Goal: Transaction & Acquisition: Purchase product/service

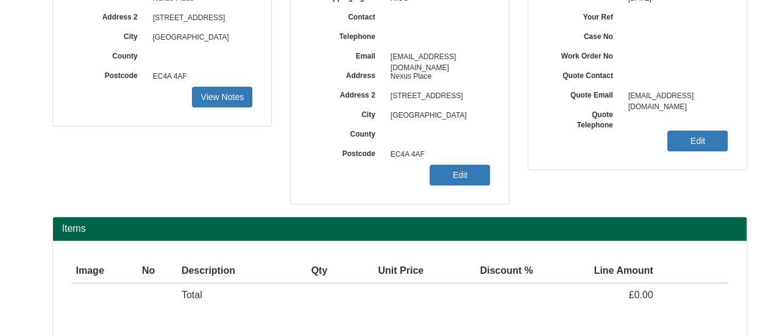
scroll to position [244, 0]
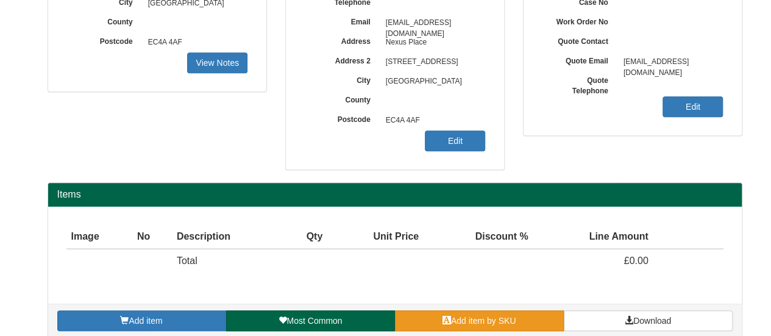
click at [429, 315] on link "Add item by SKU" at bounding box center [479, 320] width 169 height 21
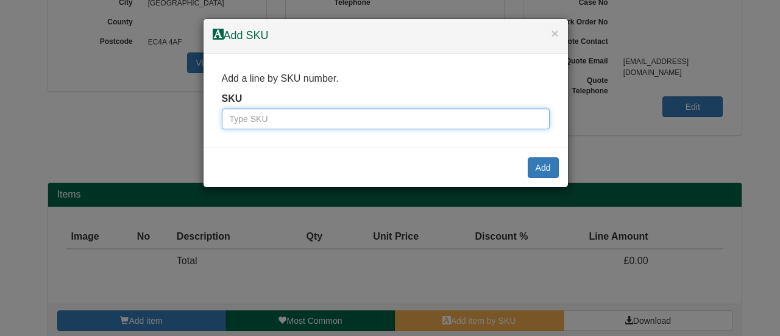
click at [306, 116] on input "text" at bounding box center [386, 119] width 328 height 21
paste input "1301015"
type input "1301015"
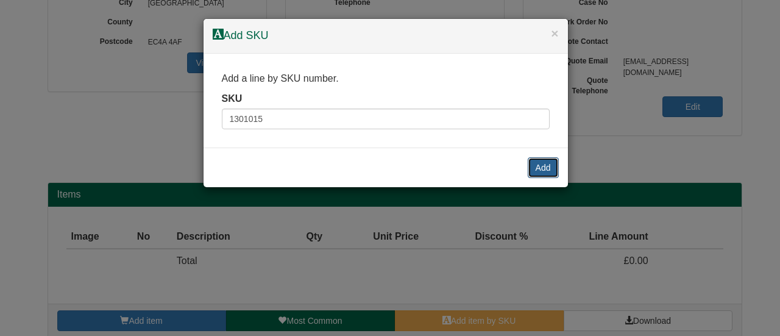
click at [541, 170] on button "Add" at bounding box center [543, 167] width 31 height 21
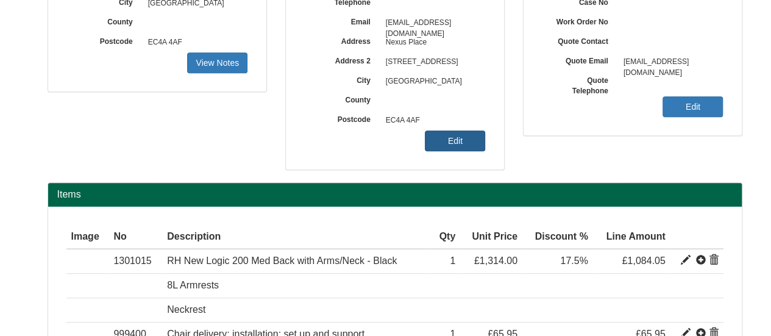
click at [444, 136] on link "Edit" at bounding box center [455, 140] width 60 height 21
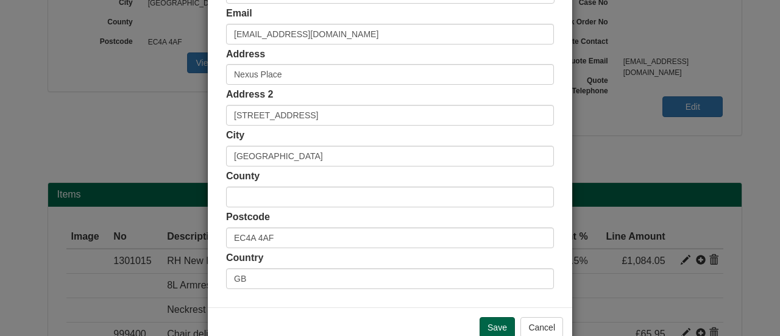
scroll to position [338, 0]
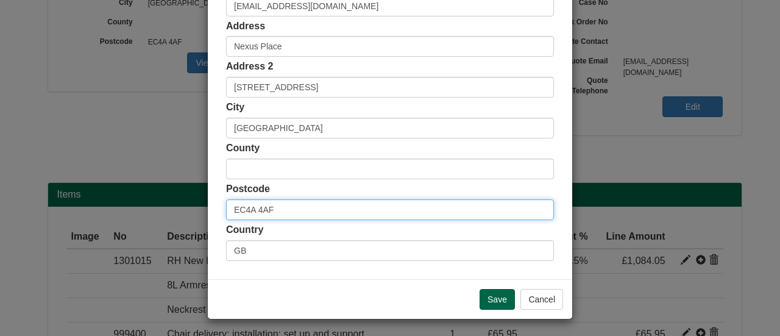
drag, startPoint x: 277, startPoint y: 211, endPoint x: 191, endPoint y: 207, distance: 86.7
click at [191, 207] on div "× Shipping Customer Name [PERSON_NAME] & [PERSON_NAME] Travel Limited Ship Meth…" at bounding box center [390, 168] width 780 height 336
paste input "CM3 7B"
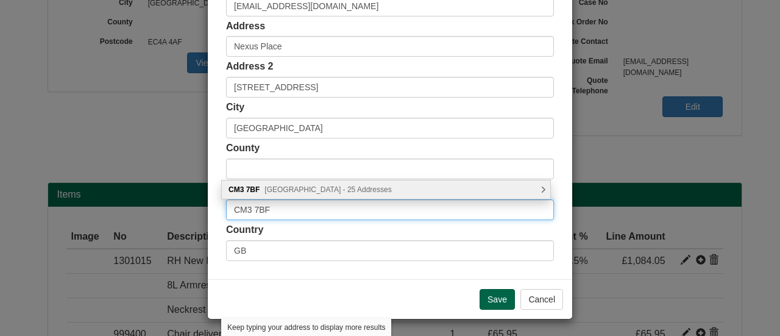
type input "CM3 7BF"
click at [313, 190] on span "Arlington Square, Chelmsford - 25 Addresses" at bounding box center [328, 189] width 127 height 9
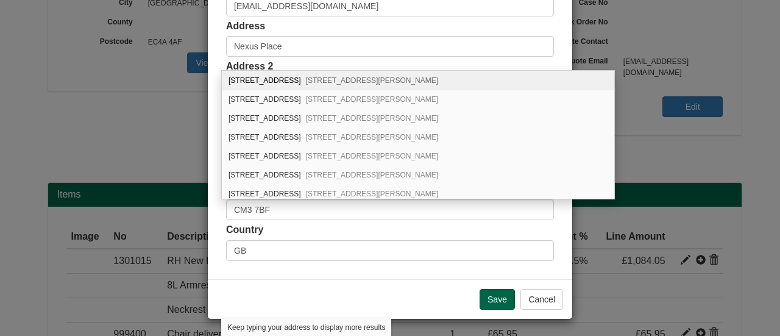
scroll to position [122, 0]
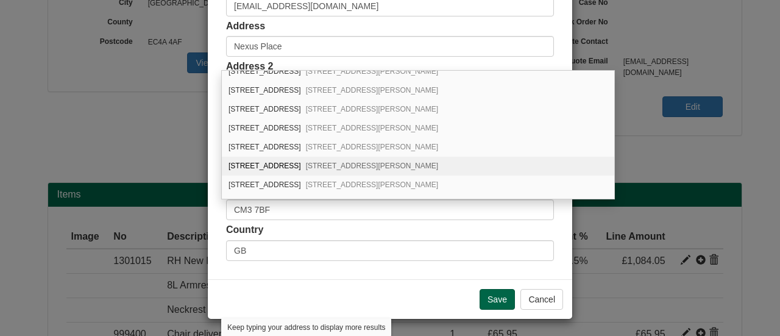
click at [306, 162] on span "South Woodham Ferrers, Chelmsford, CM3 7BF" at bounding box center [372, 166] width 132 height 9
type input "[STREET_ADDRESS]"
type input "South [PERSON_NAME]"
type input "Chelmsford"
type input "[GEOGRAPHIC_DATA]"
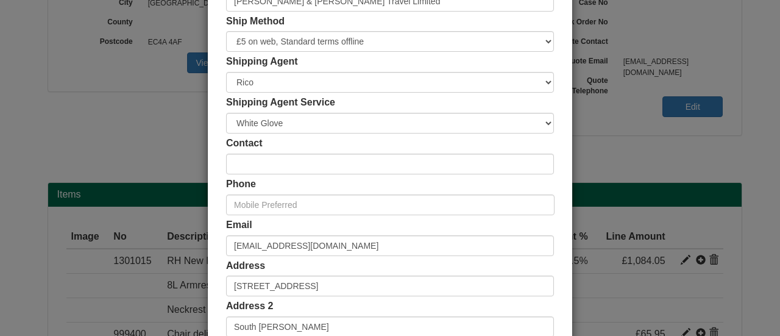
scroll to position [94, 0]
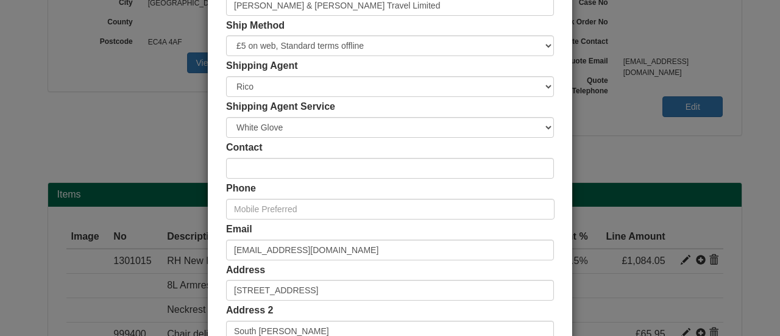
click at [280, 154] on div "Contact" at bounding box center [390, 160] width 328 height 38
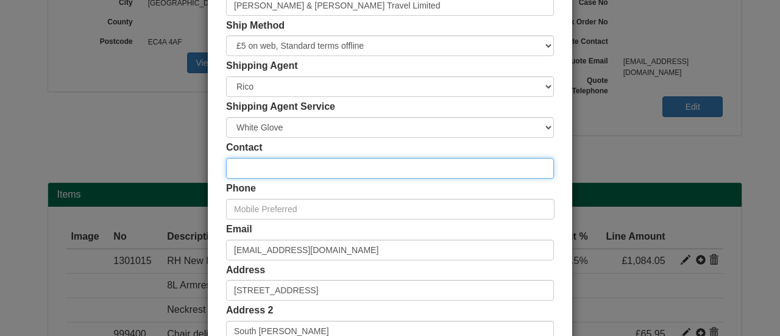
click at [276, 166] on input "text" at bounding box center [390, 168] width 328 height 21
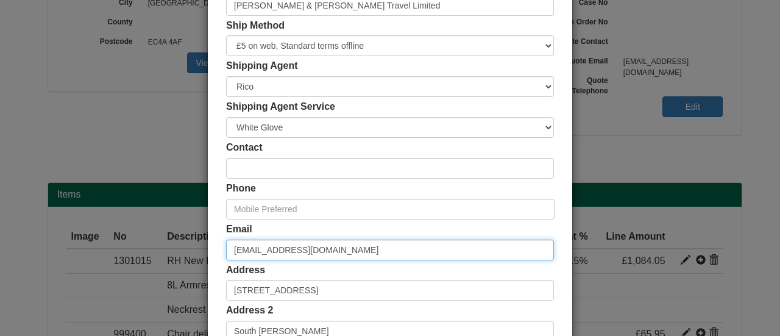
click at [258, 248] on input "[EMAIL_ADDRESS][DOMAIN_NAME]" at bounding box center [390, 250] width 328 height 21
drag, startPoint x: 379, startPoint y: 252, endPoint x: 179, endPoint y: 240, distance: 200.3
click at [179, 240] on div "× Shipping Customer Name Reed & Mackay Travel Limited Ship Method Free of Charg…" at bounding box center [390, 168] width 780 height 336
paste input "lucyburton"
type input "[PERSON_NAME][EMAIL_ADDRESS][DOMAIN_NAME]"
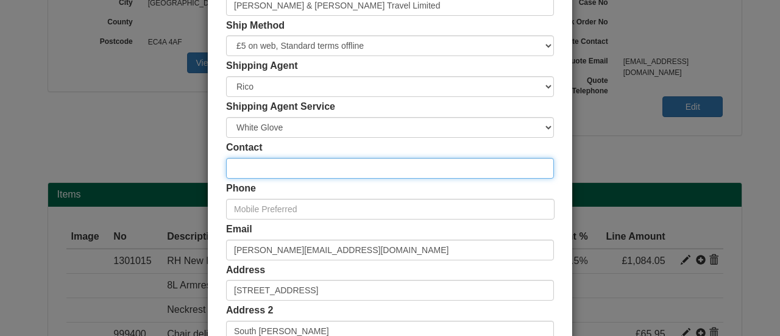
click at [290, 168] on input "text" at bounding box center [390, 168] width 328 height 21
type input "[PERSON_NAME]"
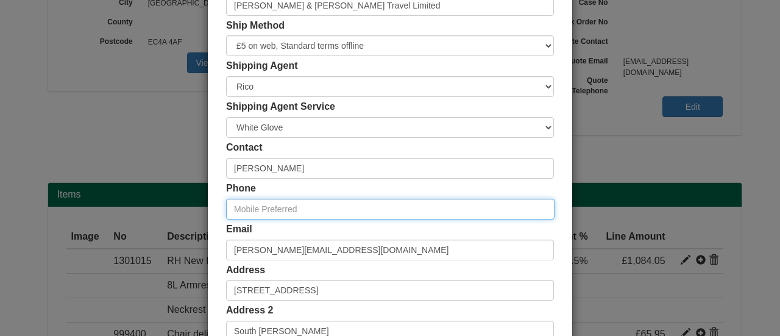
click at [258, 203] on input "text" at bounding box center [390, 209] width 329 height 21
paste input "07941047844"
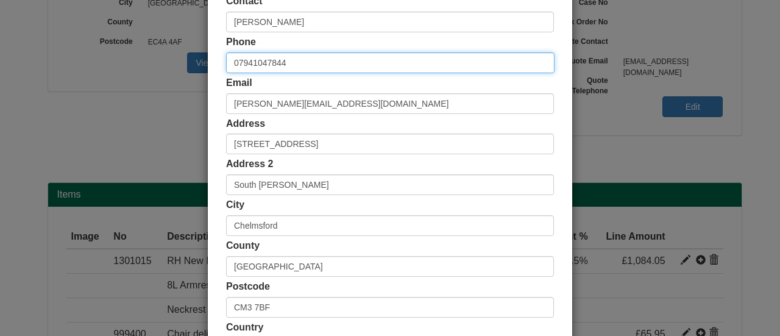
scroll to position [338, 0]
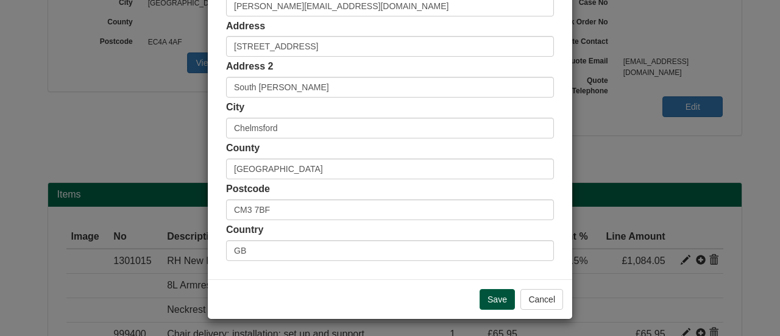
type input "07941047844"
click at [488, 302] on input "Save" at bounding box center [497, 299] width 35 height 21
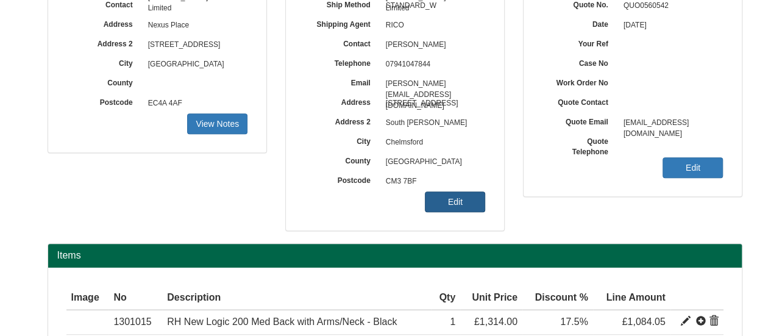
scroll to position [305, 0]
